Goal: Task Accomplishment & Management: Use online tool/utility

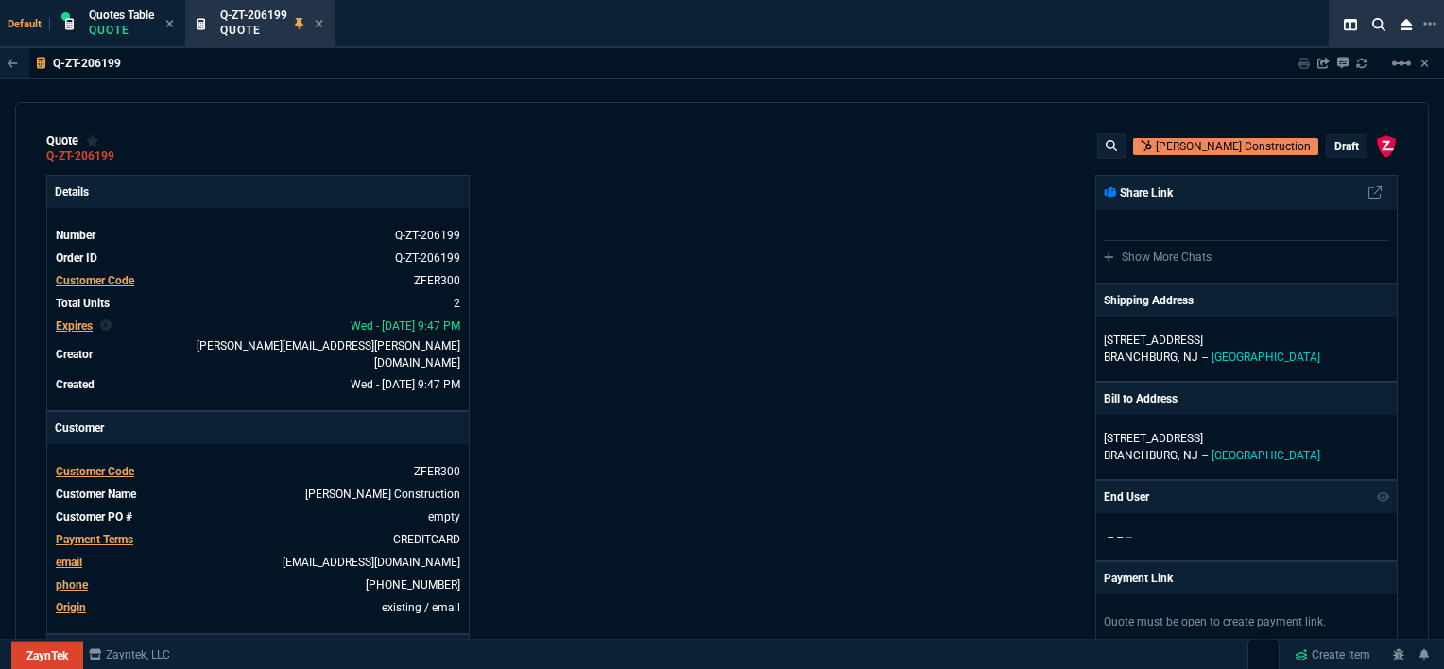
select select "12: [PERSON_NAME]"
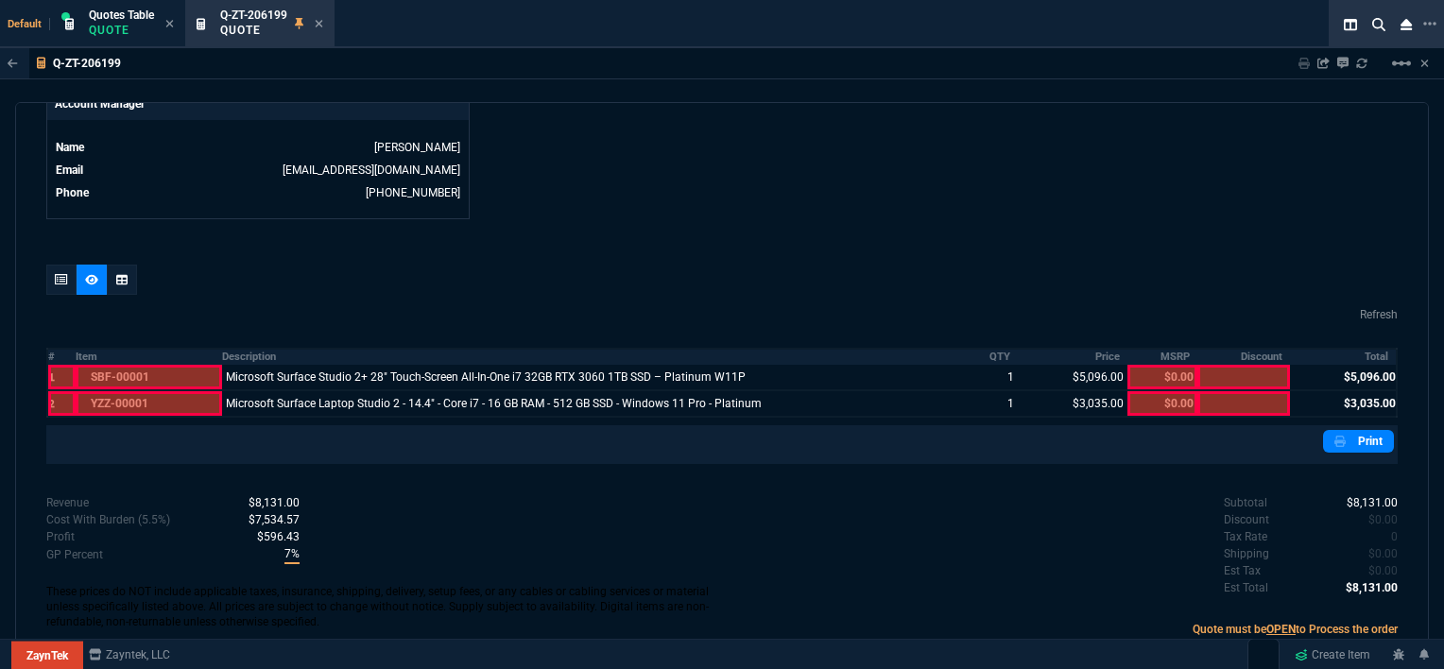
click at [325, 27] on div "Q-ZT-206199 Quote" at bounding box center [260, 24] width 142 height 41
click at [315, 23] on div "Q-ZT-206199 Quote" at bounding box center [271, 24] width 103 height 33
click at [316, 24] on icon at bounding box center [319, 23] width 9 height 11
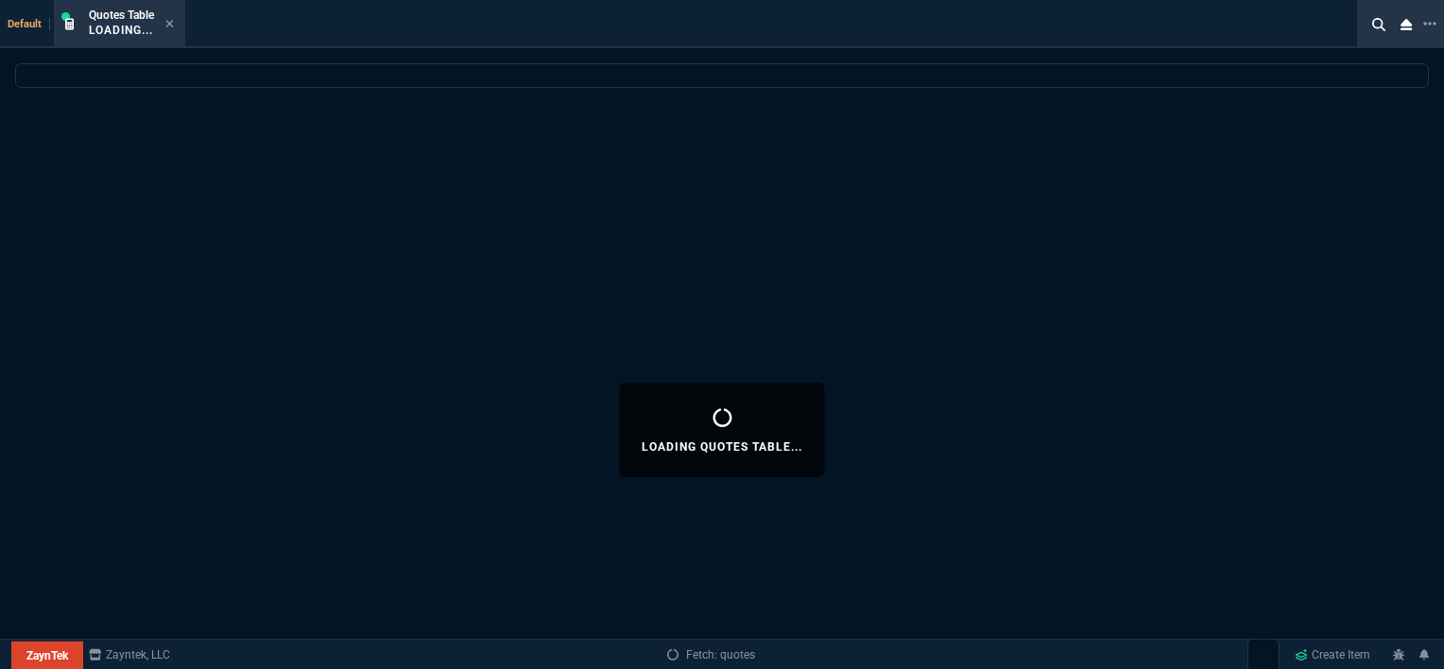
click at [173, 28] on icon at bounding box center [169, 23] width 9 height 11
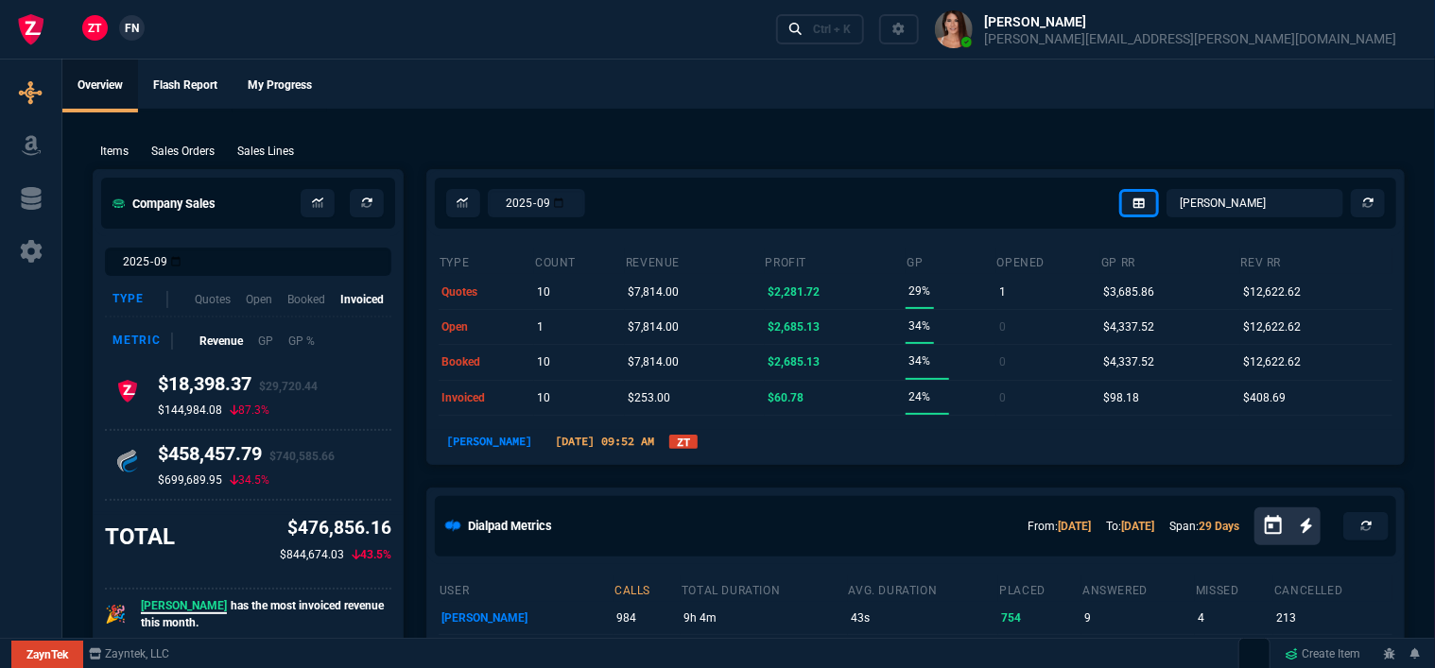
click at [171, 19] on div "ZT FN Ctrl + K" at bounding box center [717, 29] width 1435 height 59
click at [851, 30] on div "Ctrl + K" at bounding box center [832, 29] width 38 height 15
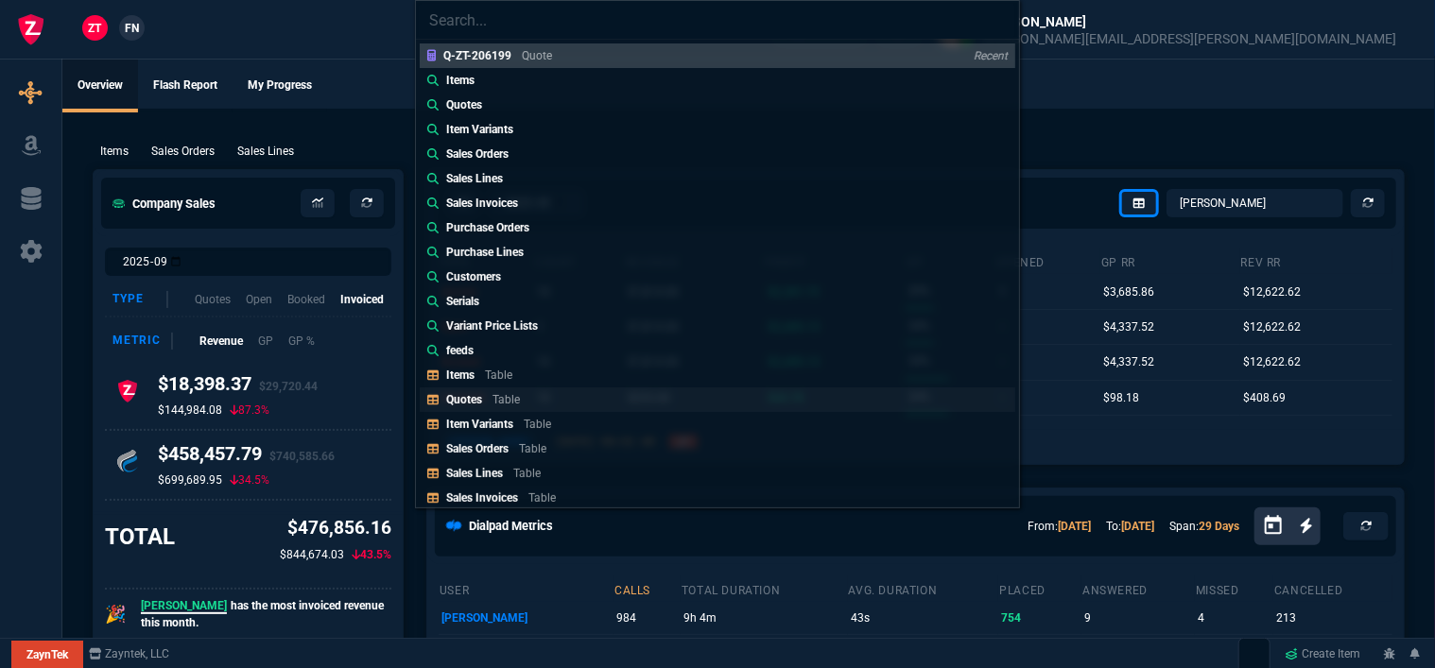
click at [544, 393] on link "Quotes Table" at bounding box center [717, 399] width 595 height 25
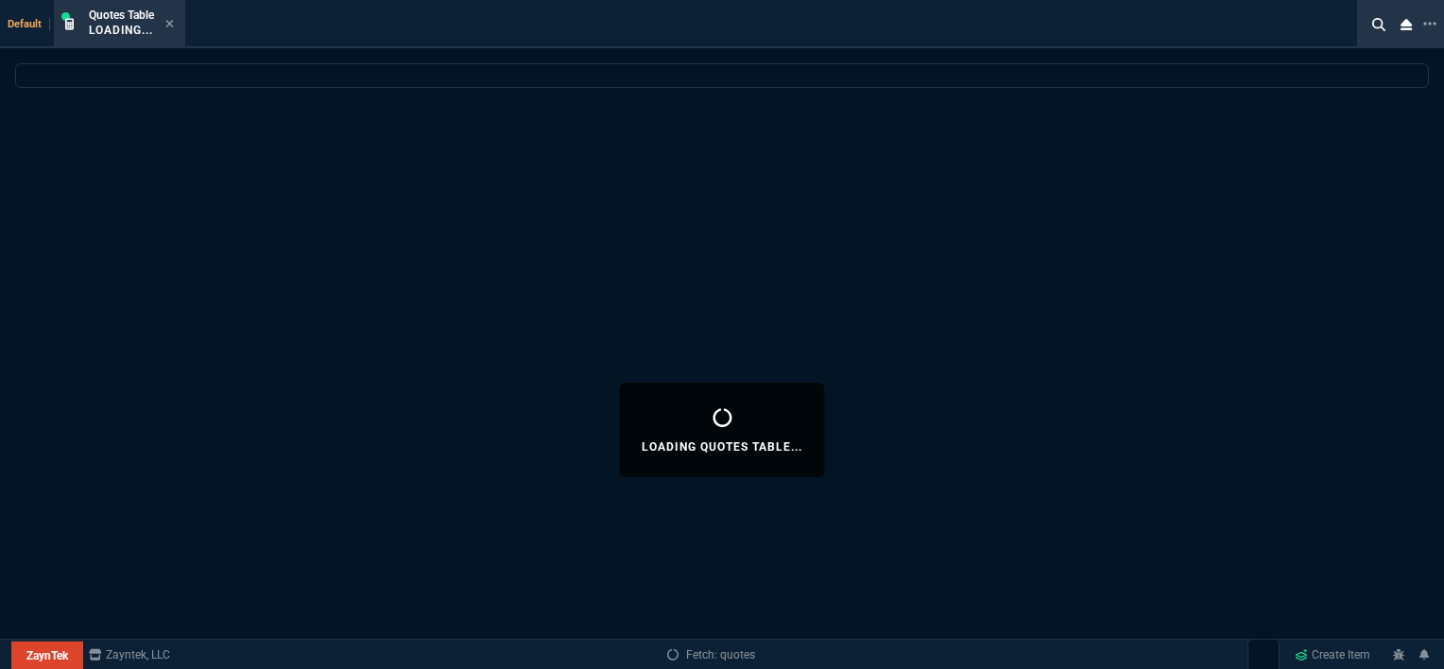
select select
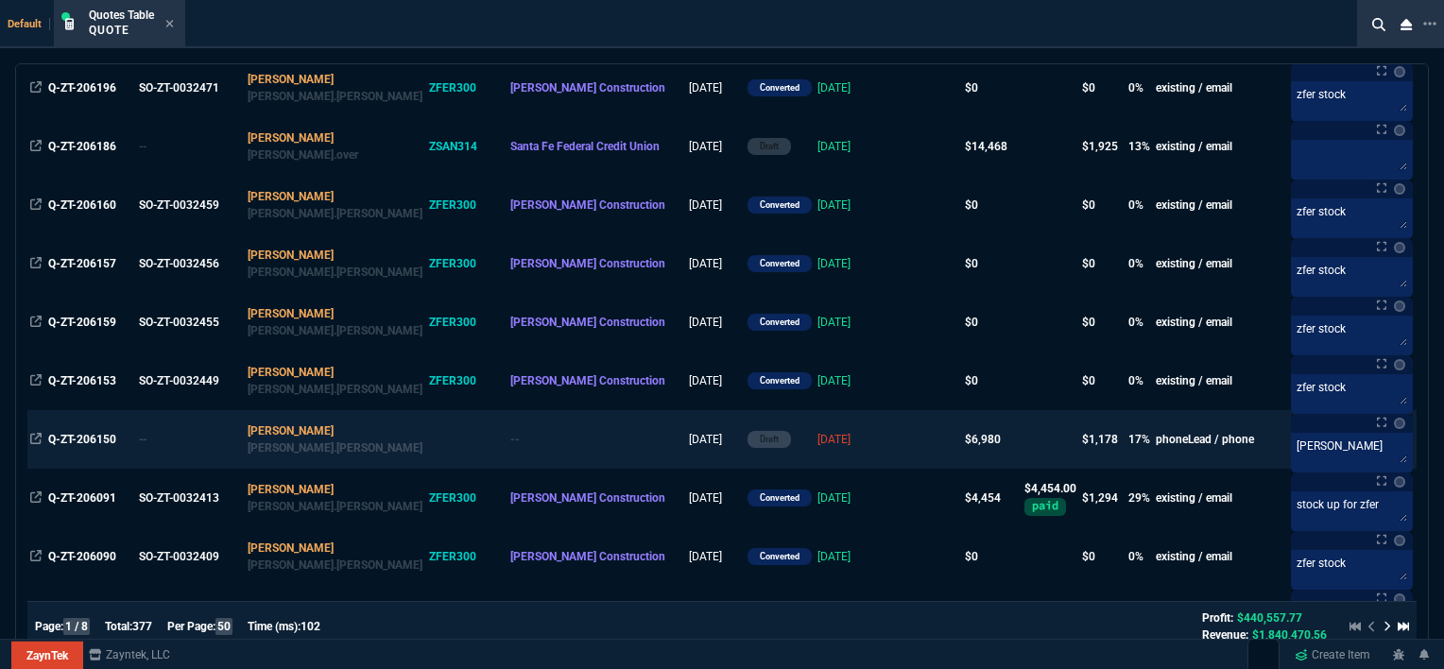
scroll to position [756, 0]
